Goal: Task Accomplishment & Management: Manage account settings

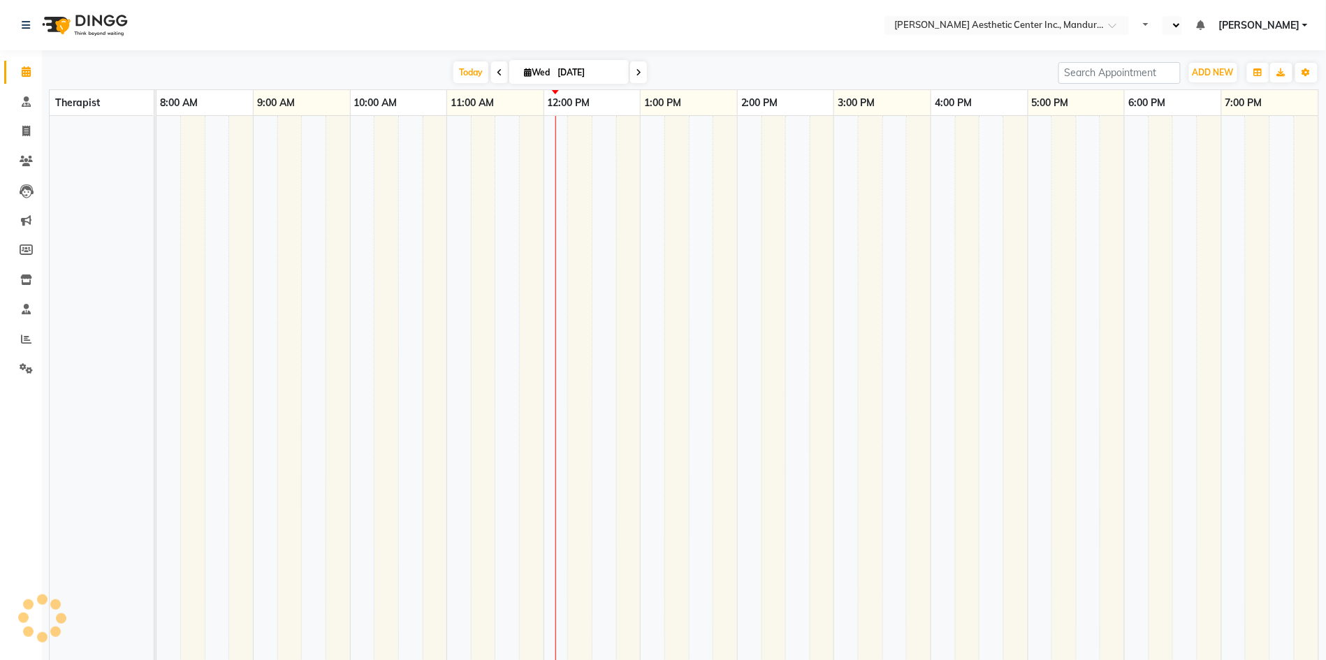
select select "en"
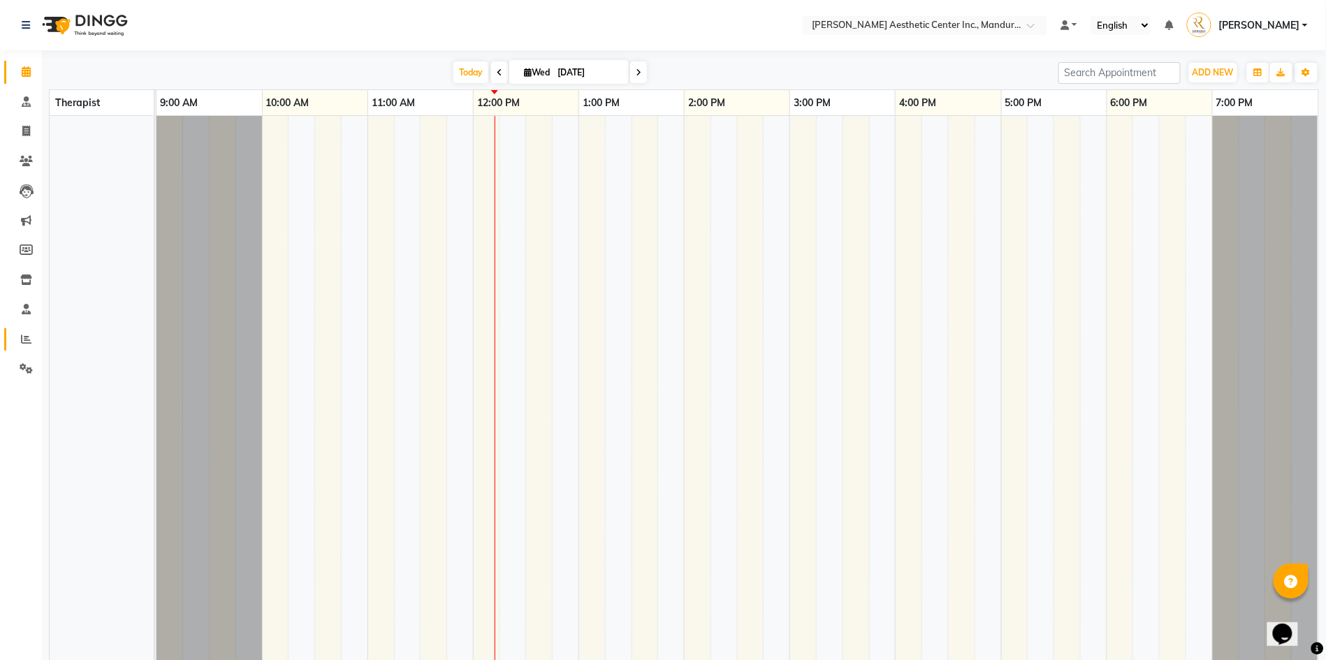
click at [20, 340] on link "Reports" at bounding box center [21, 339] width 34 height 23
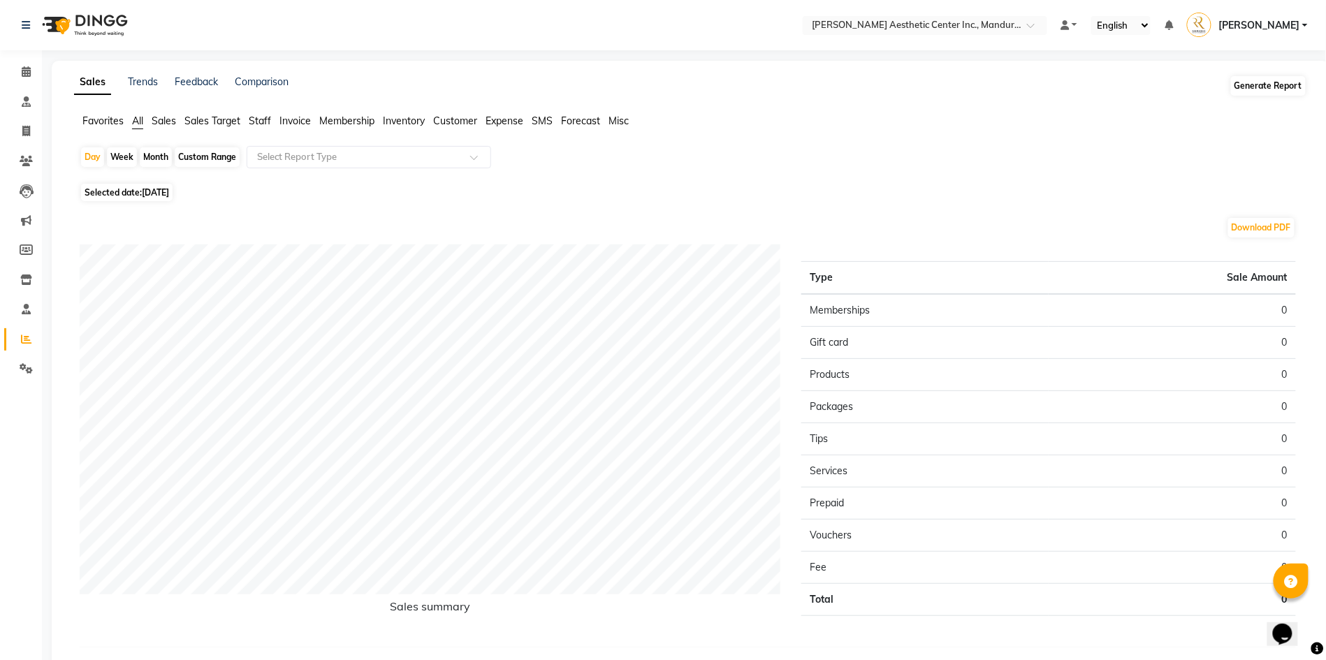
click at [1284, 88] on button "Generate Report" at bounding box center [1268, 86] width 75 height 20
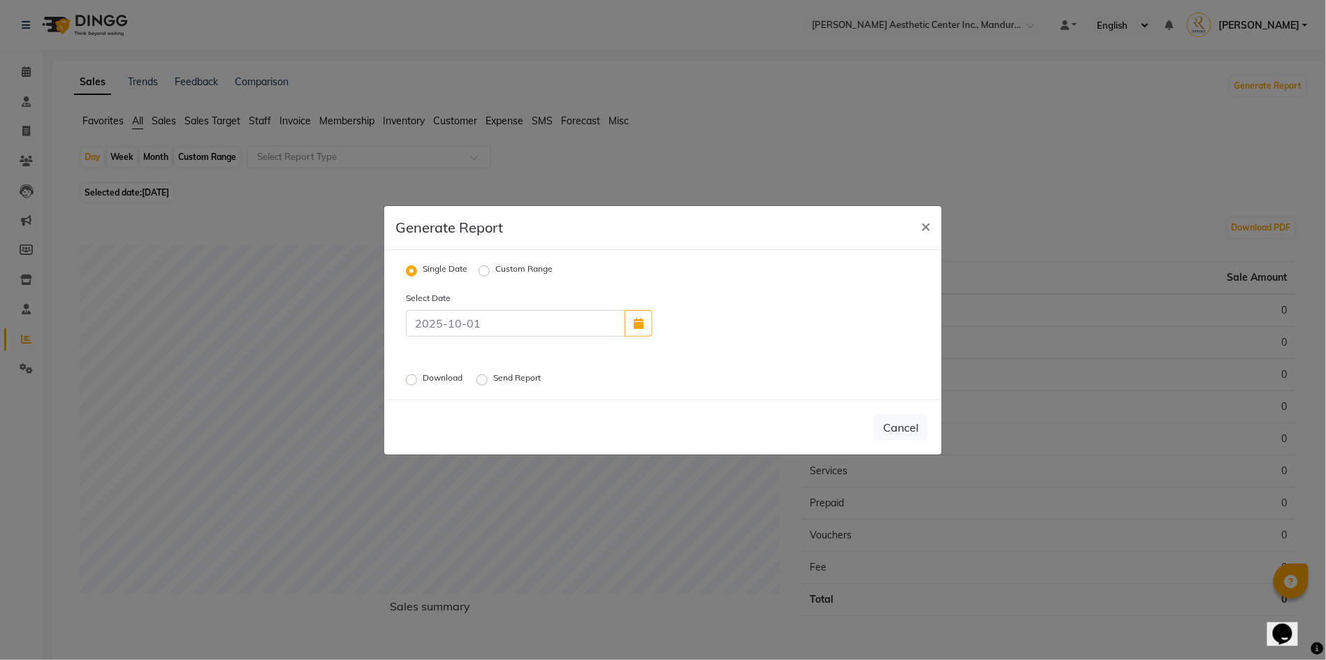
click at [495, 270] on label "Custom Range" at bounding box center [523, 271] width 57 height 17
click at [489, 270] on input "Custom Range" at bounding box center [486, 271] width 10 height 10
radio input "true"
select select "10"
select select "2025"
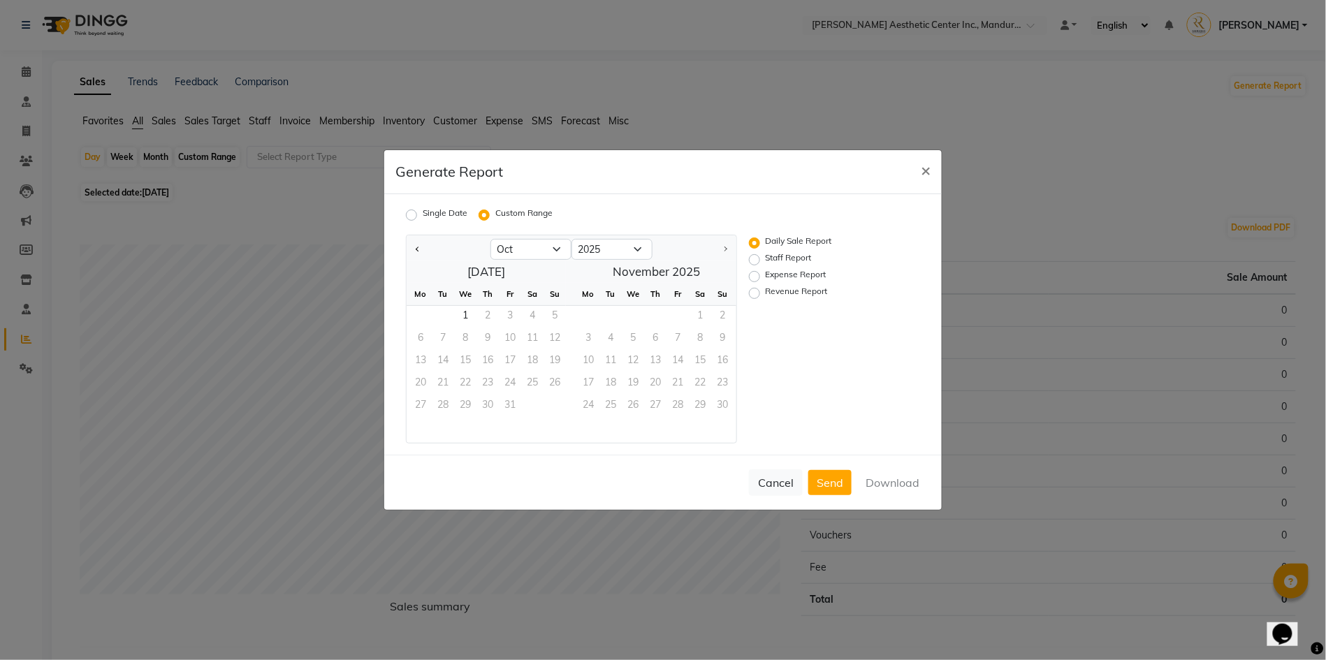
click at [766, 263] on label "Staff Report" at bounding box center [789, 260] width 46 height 17
click at [758, 263] on input "Staff Report" at bounding box center [757, 260] width 10 height 10
radio input "true"
click at [414, 247] on button "Previous month" at bounding box center [417, 249] width 11 height 22
select select "9"
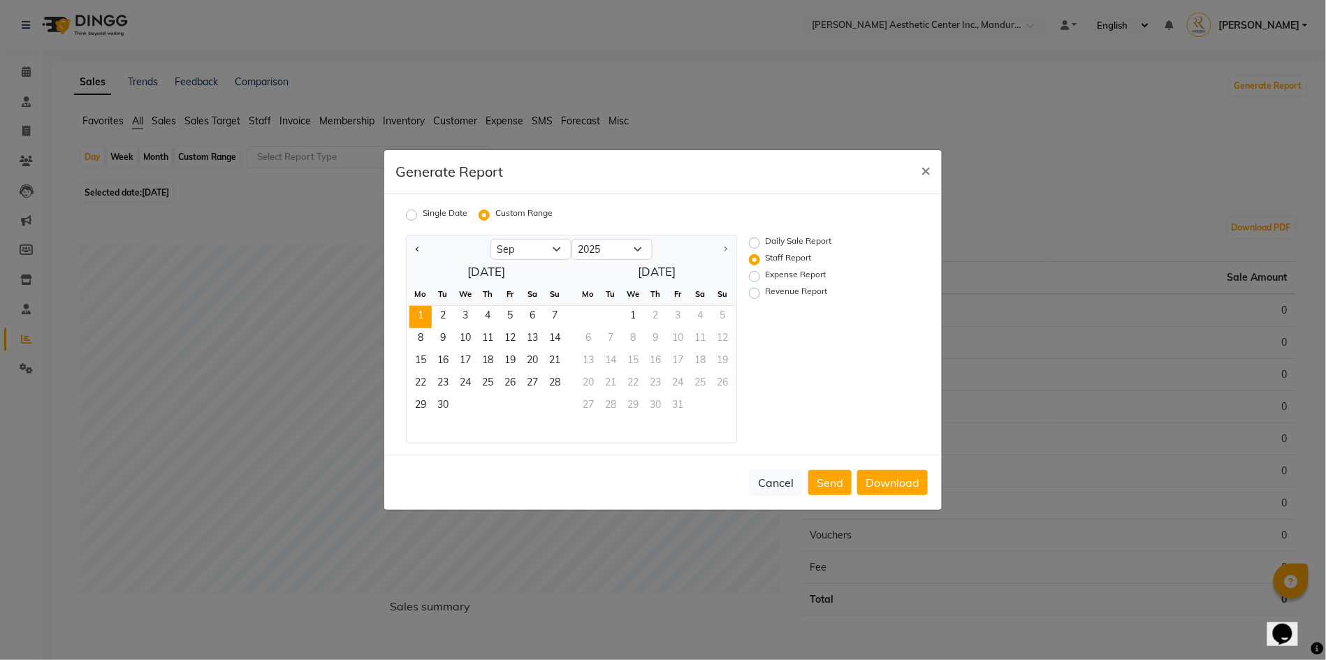
click at [425, 312] on span "1" at bounding box center [420, 317] width 22 height 22
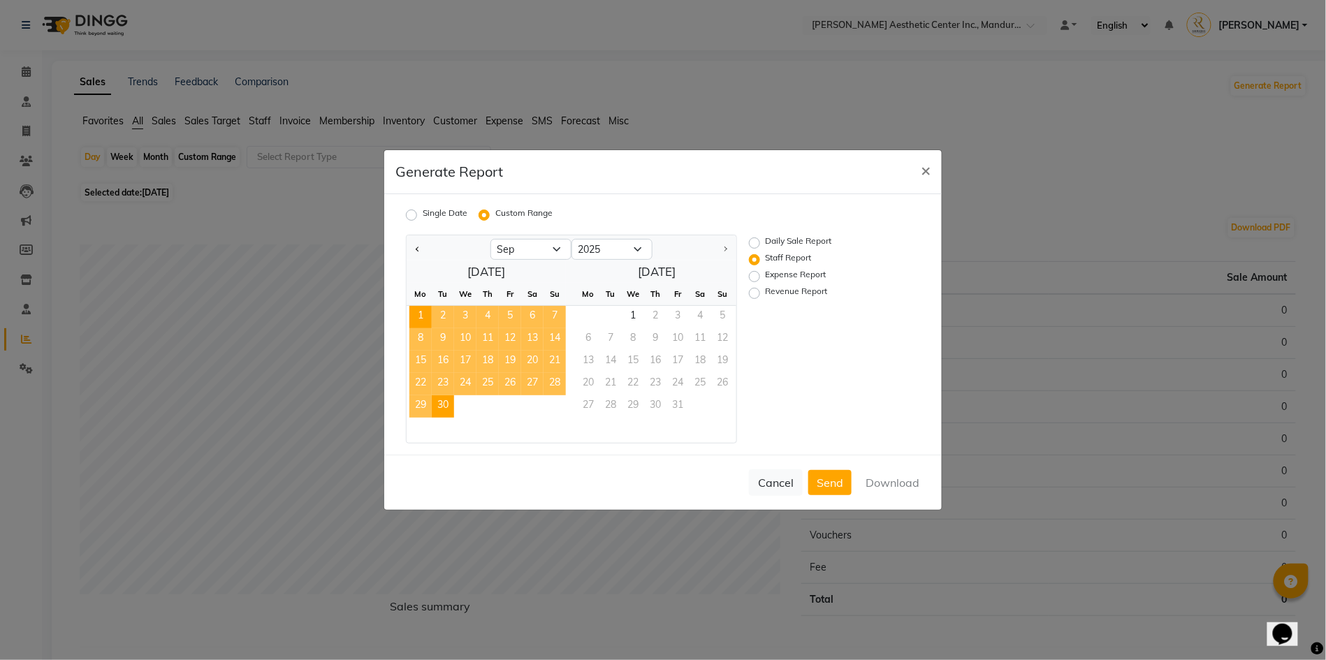
click at [442, 405] on span "30" at bounding box center [443, 406] width 22 height 22
click at [881, 482] on button "Download" at bounding box center [892, 482] width 71 height 25
click at [931, 172] on button "×" at bounding box center [926, 169] width 32 height 39
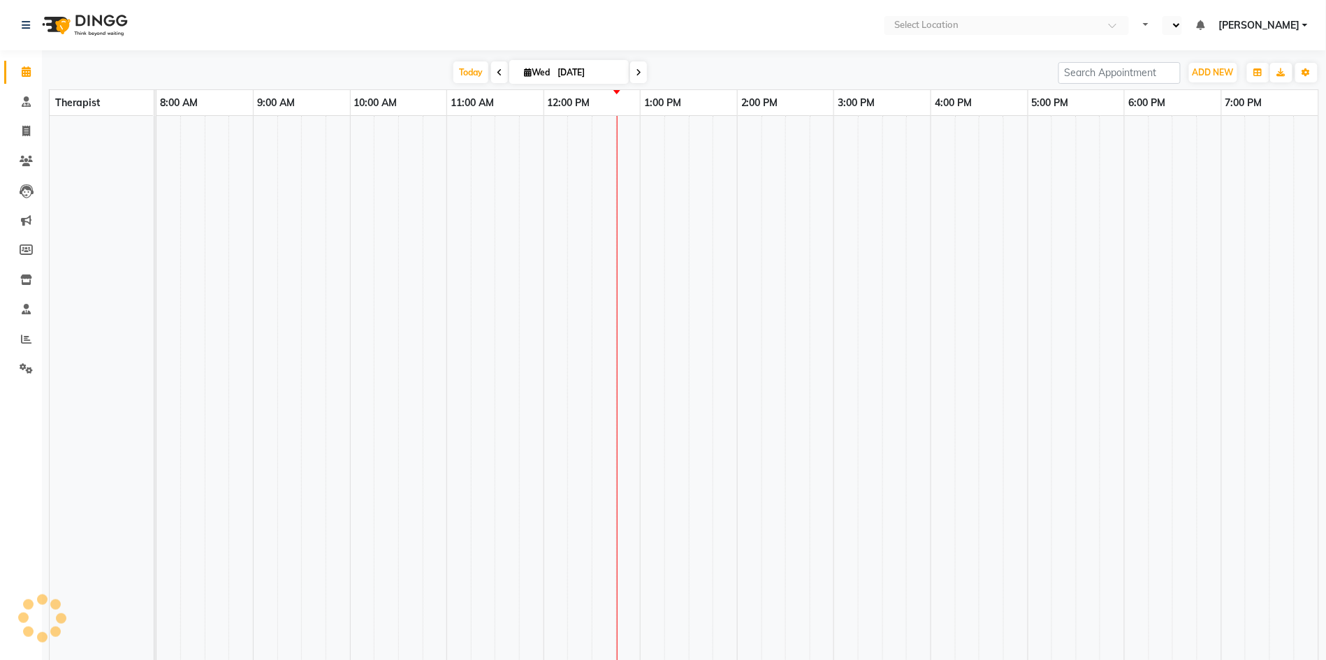
select select "en"
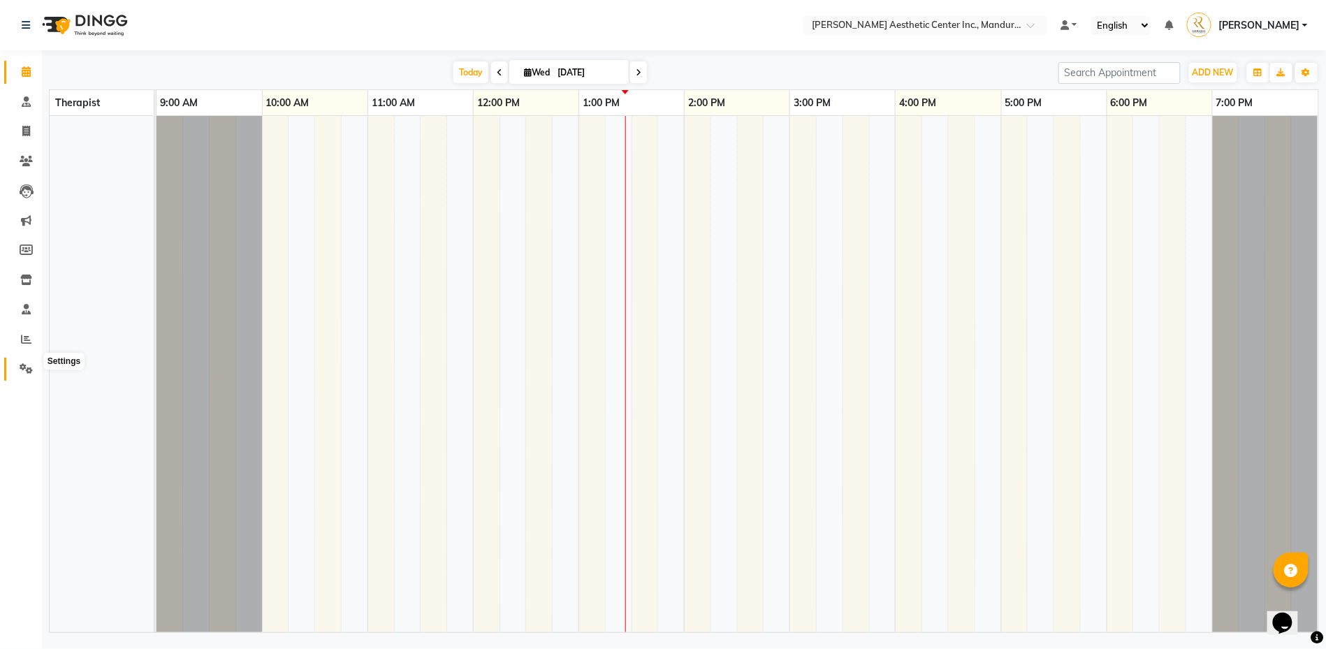
click at [20, 363] on icon at bounding box center [26, 368] width 13 height 10
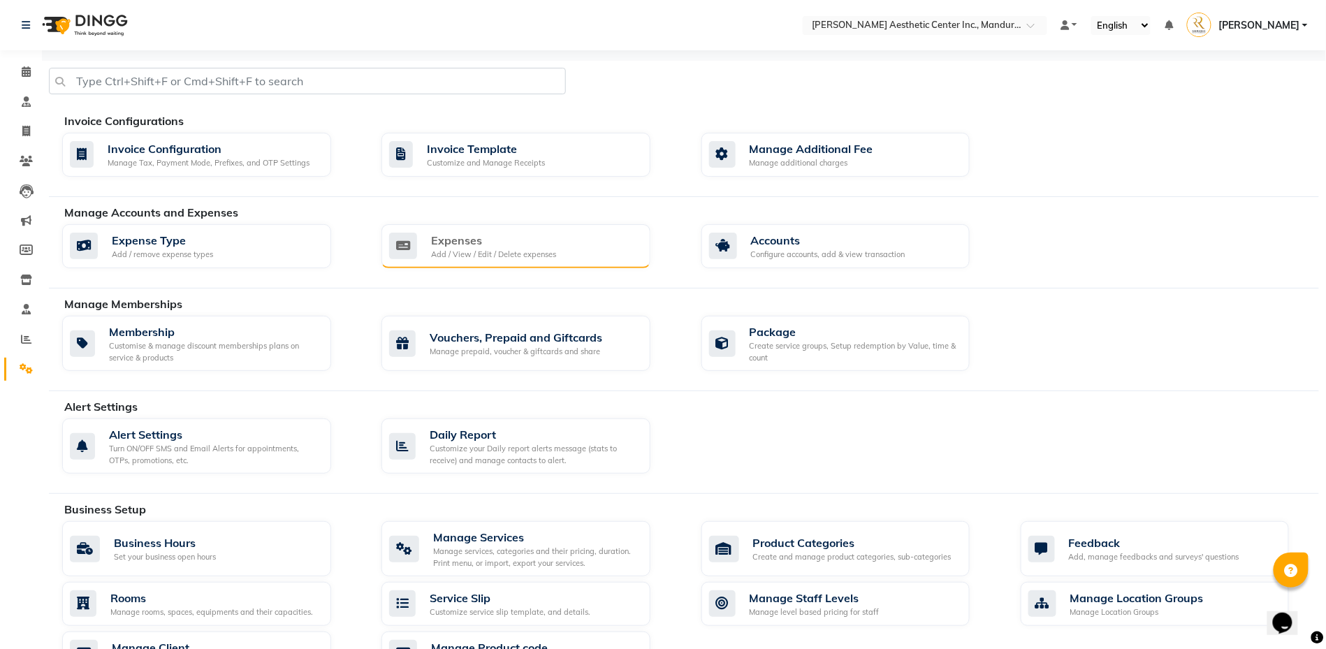
click at [523, 261] on div "Add / View / Edit / Delete expenses" at bounding box center [493, 255] width 125 height 12
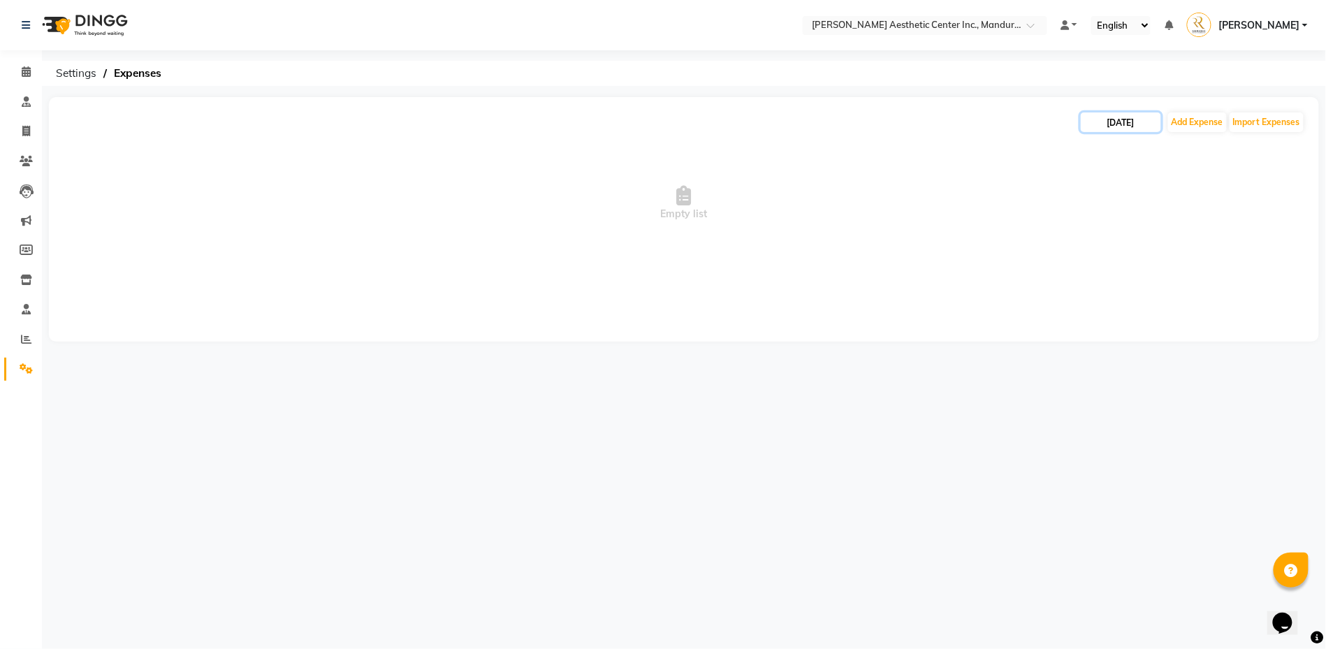
click at [1128, 129] on input "[DATE]" at bounding box center [1121, 122] width 80 height 20
select select "10"
select select "2025"
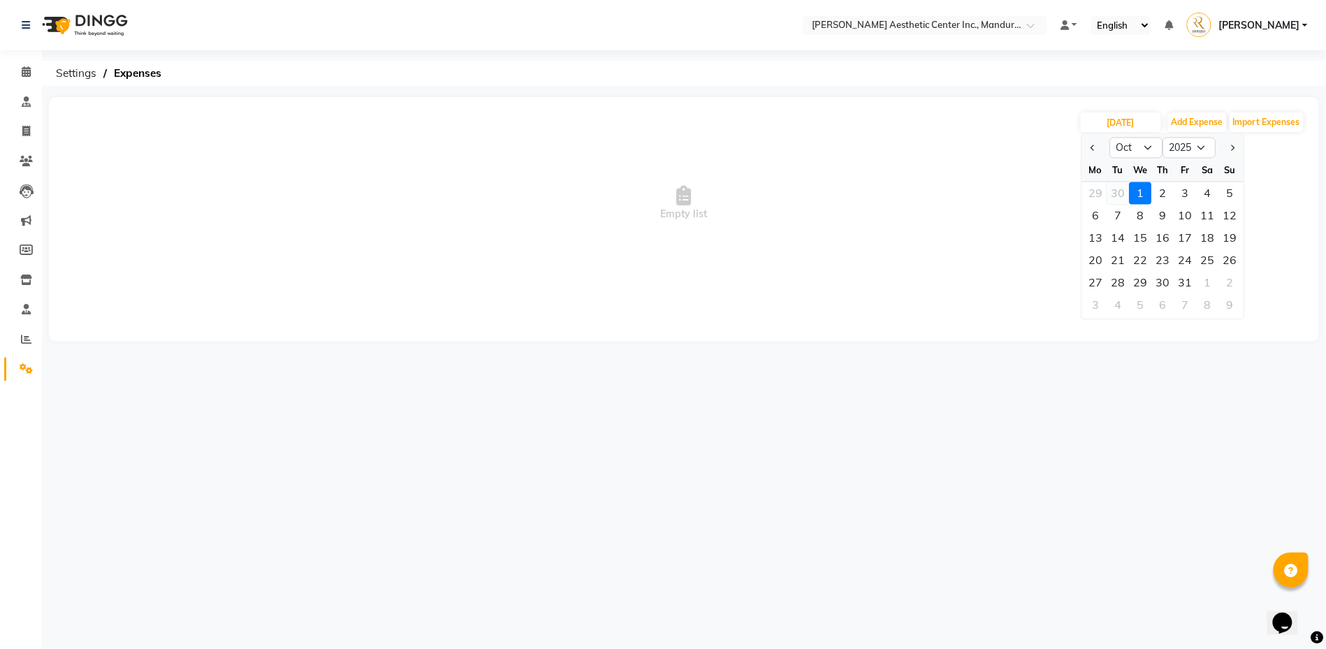
click at [1116, 186] on div "30" at bounding box center [1118, 193] width 22 height 22
type input "[DATE]"
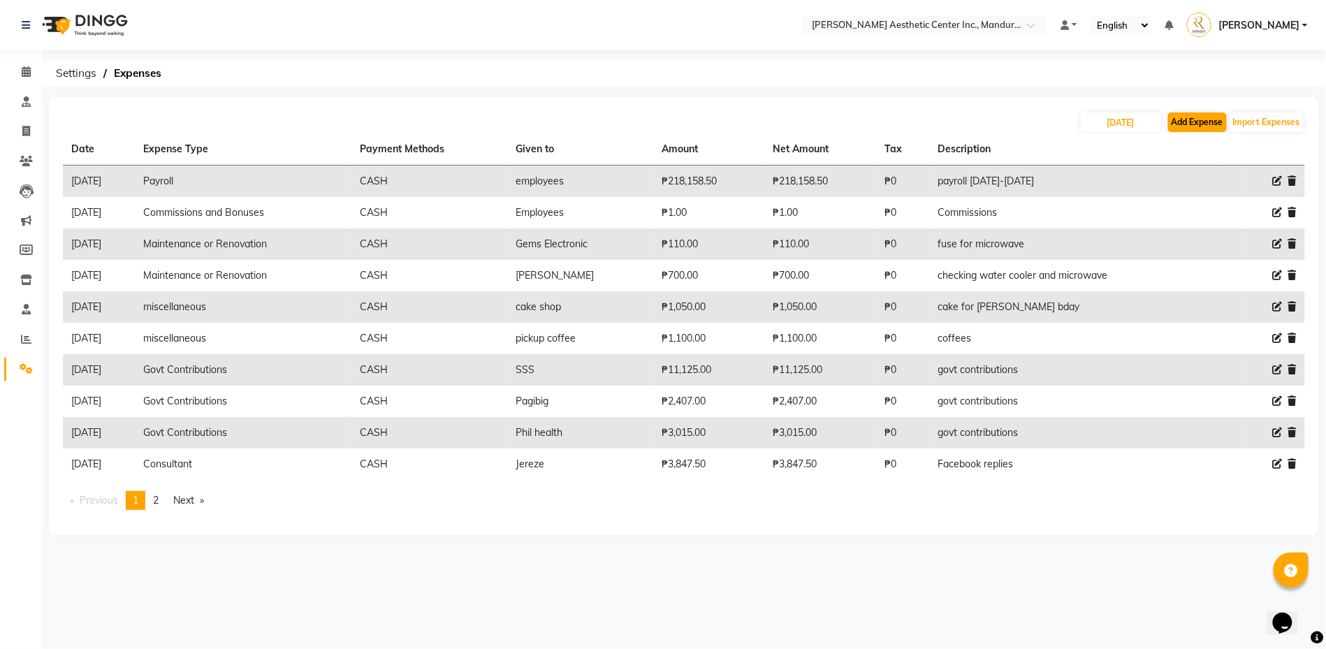
click at [1219, 112] on button "Add Expense" at bounding box center [1197, 122] width 59 height 20
select select "1"
select select "5254"
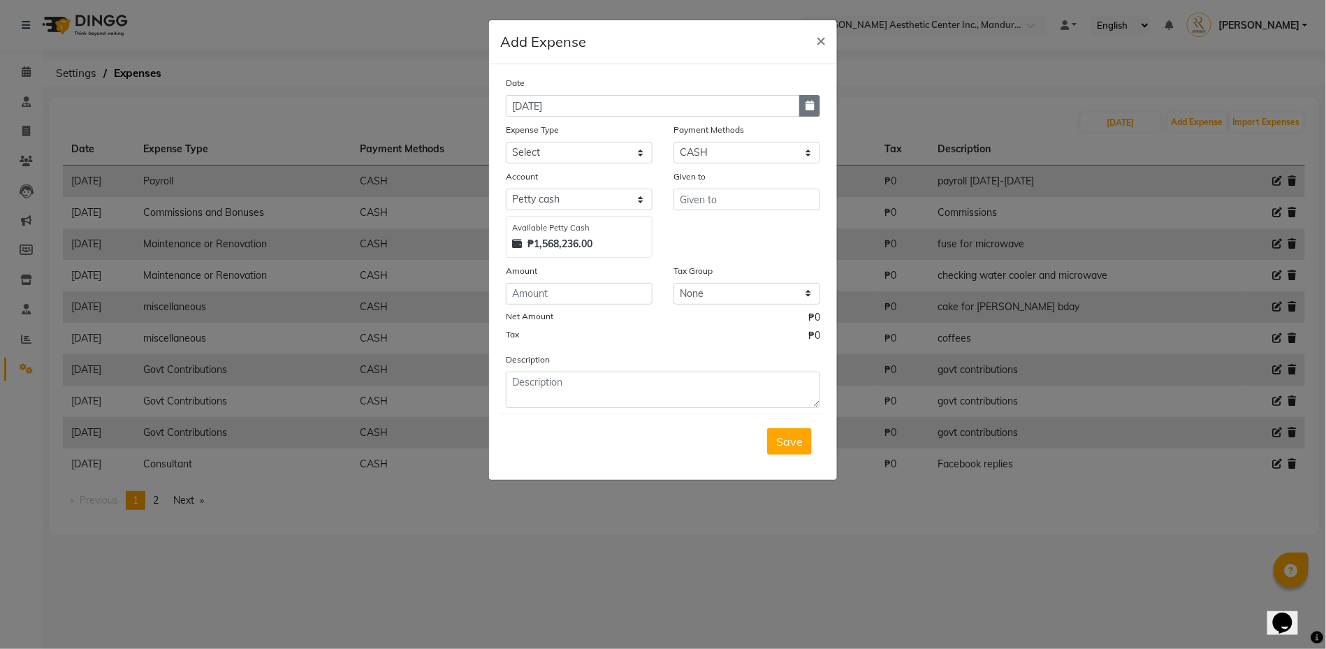
click at [808, 101] on icon "button" at bounding box center [810, 106] width 8 height 10
select select "10"
select select "2025"
click at [546, 182] on div "30" at bounding box center [543, 178] width 22 height 22
type input "[DATE]"
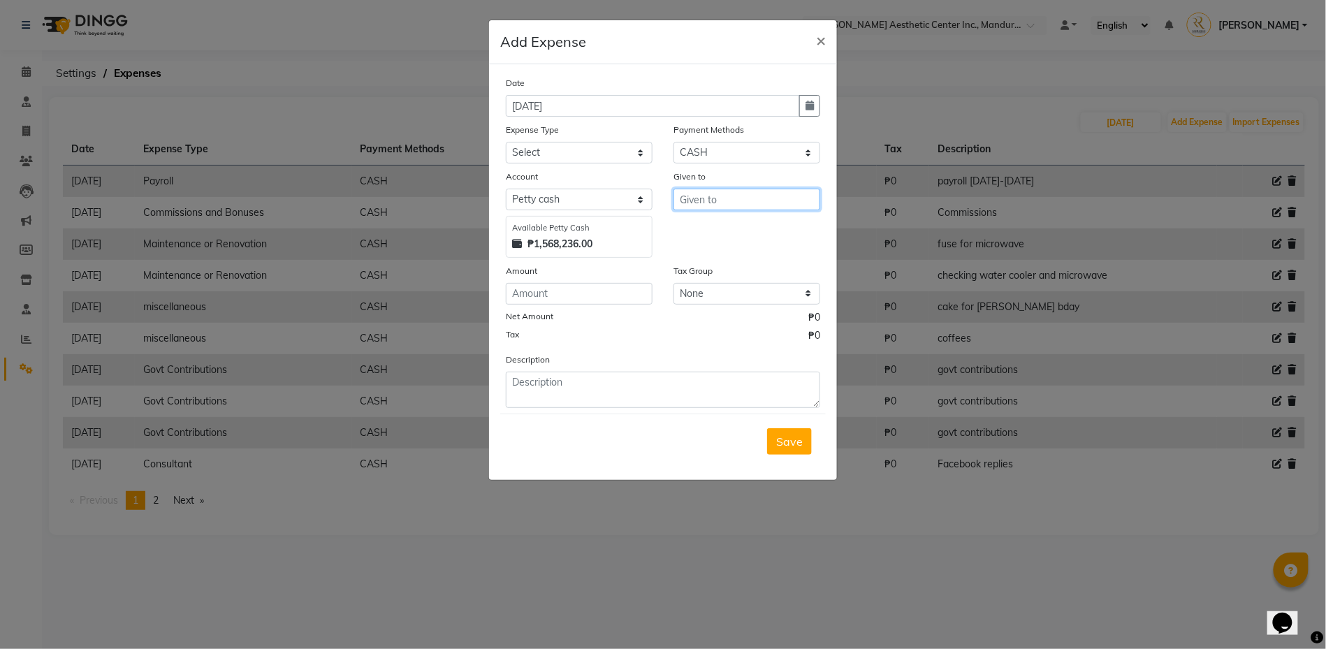
click at [716, 191] on input "text" at bounding box center [747, 200] width 147 height 22
type input "S"
type input "IG"
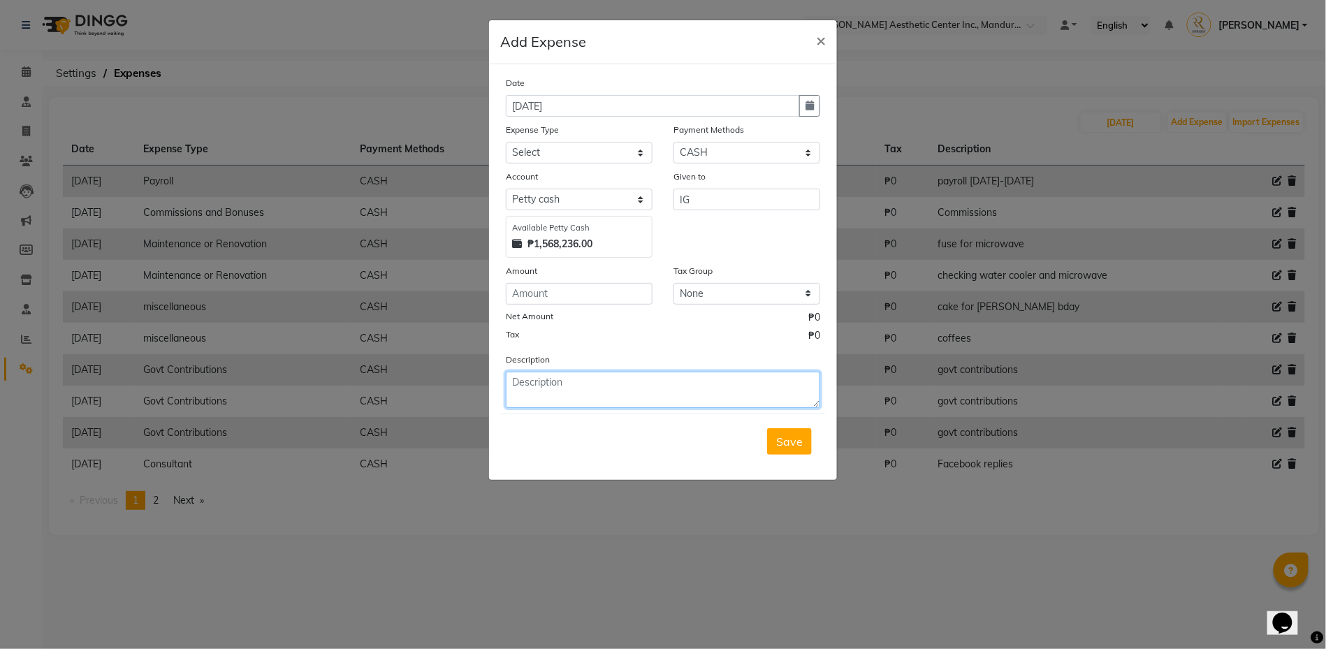
click at [678, 375] on textarea at bounding box center [663, 390] width 314 height 36
click at [649, 373] on textarea at bounding box center [663, 390] width 314 height 36
type textarea "verified IG"
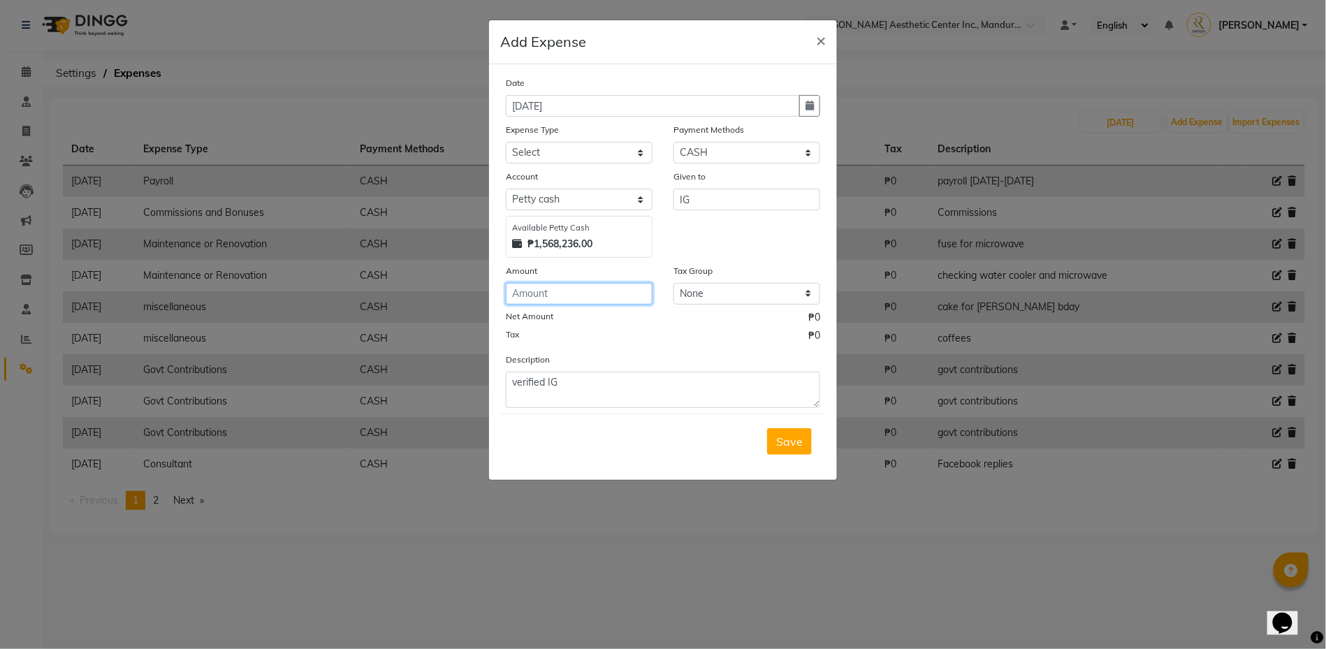
click at [577, 286] on input "number" at bounding box center [579, 294] width 147 height 22
type input "465"
select select "14574"
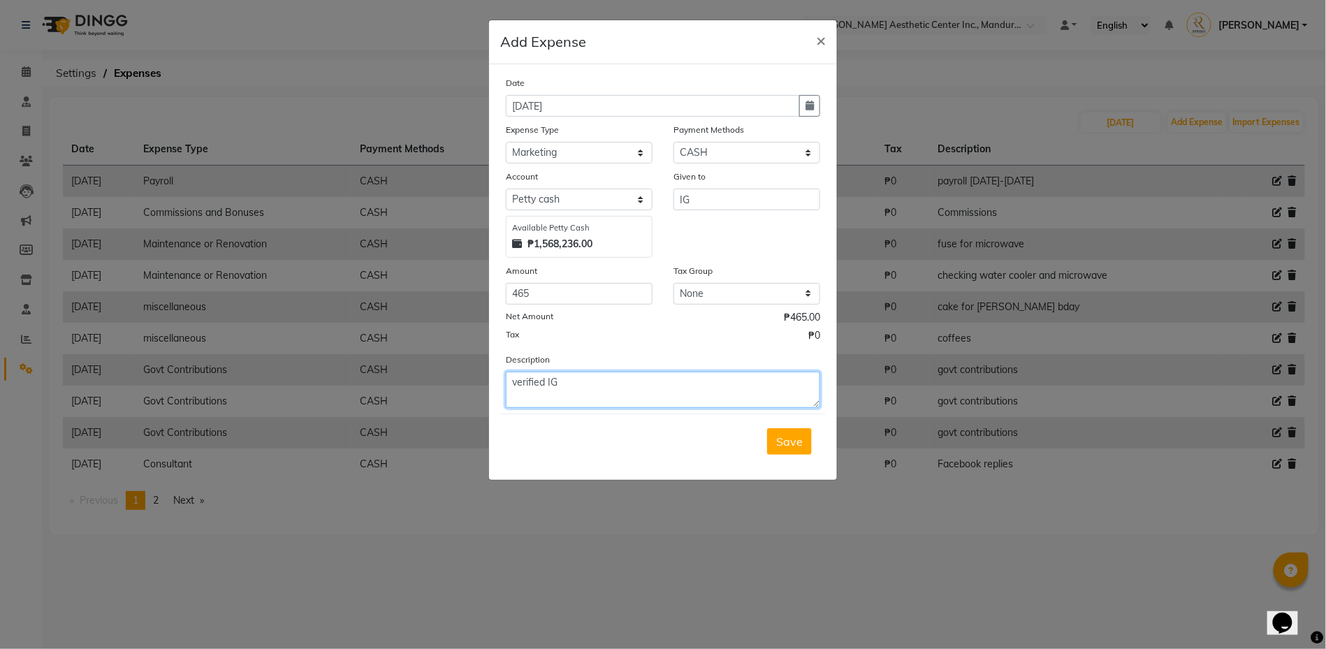
click at [613, 379] on textarea "verified IG" at bounding box center [663, 390] width 314 height 36
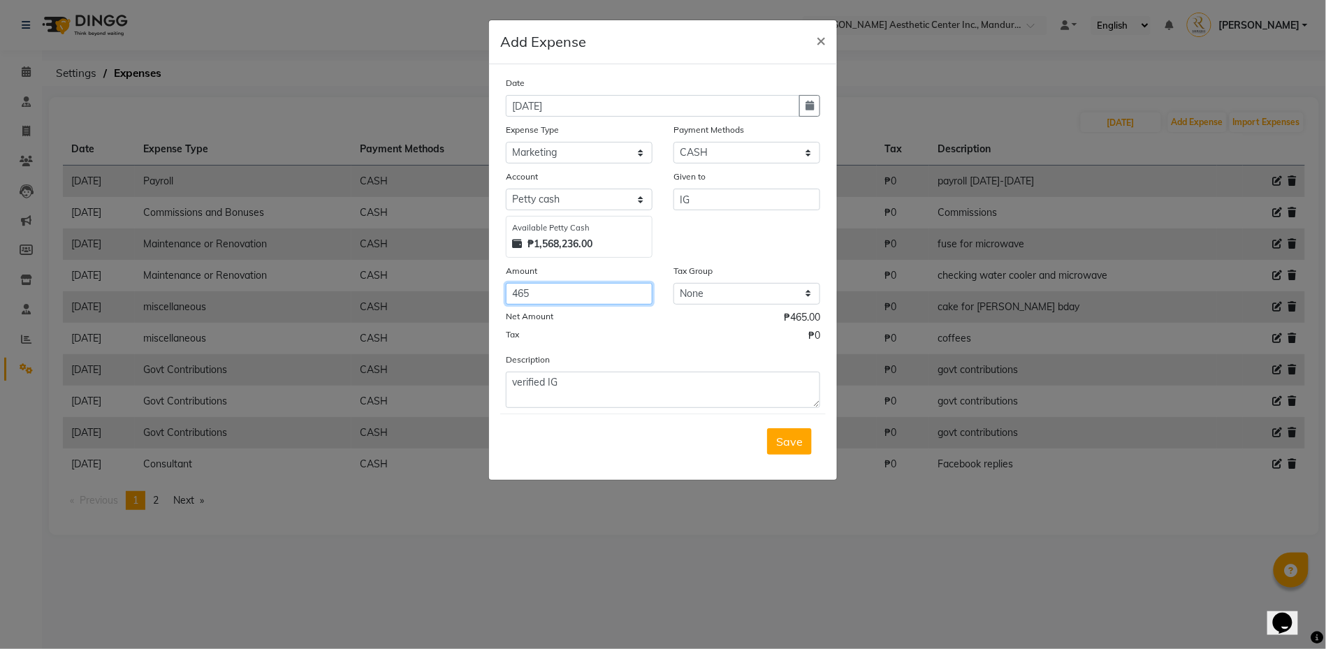
click at [602, 294] on input "465" at bounding box center [579, 294] width 147 height 22
type input "46"
type input "469"
click at [800, 439] on span "Save" at bounding box center [789, 442] width 27 height 14
